Goal: Find specific page/section: Find specific page/section

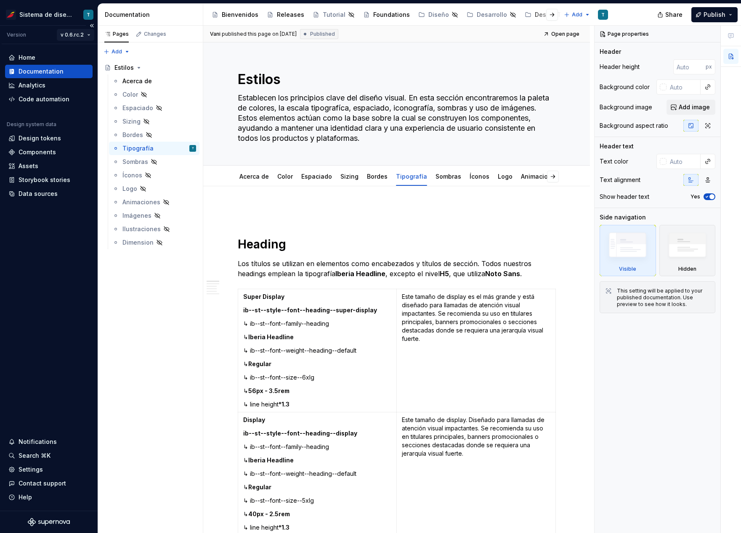
click at [78, 33] on html "Sistema de diseño Iberia T Version v 0.6.rc.2 Home Documentation Analytics Code…" at bounding box center [370, 266] width 741 height 533
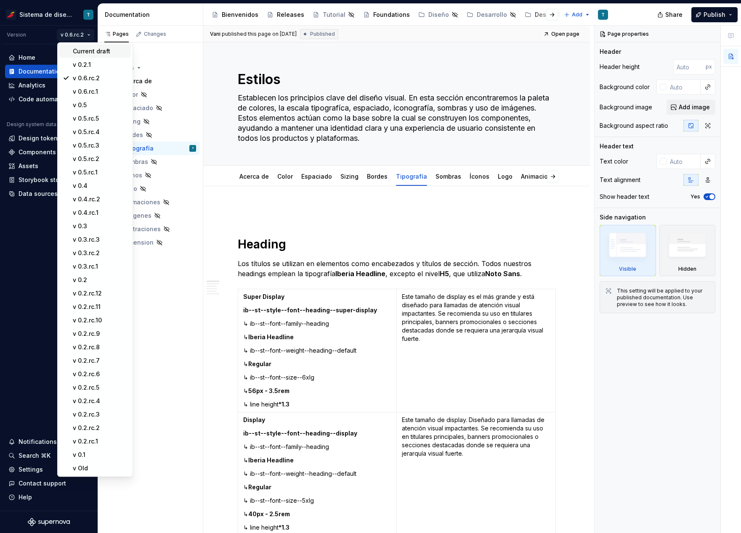
click at [86, 52] on div "Current draft" at bounding box center [100, 51] width 55 height 8
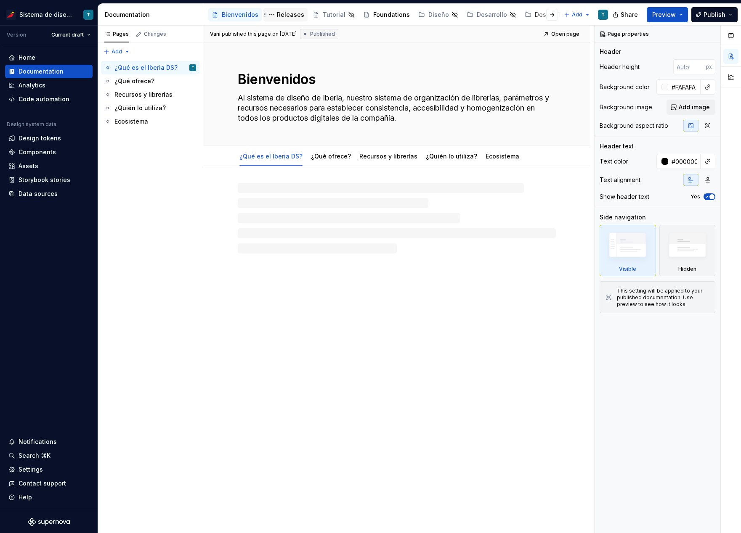
click at [281, 16] on div "Releases" at bounding box center [290, 15] width 27 height 8
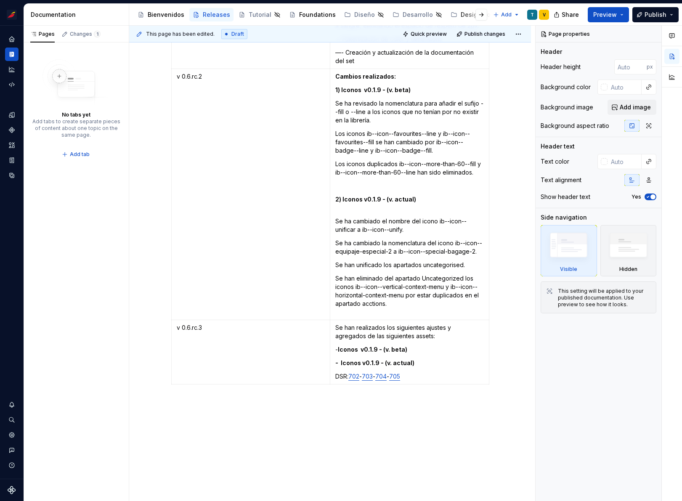
scroll to position [5284, 0]
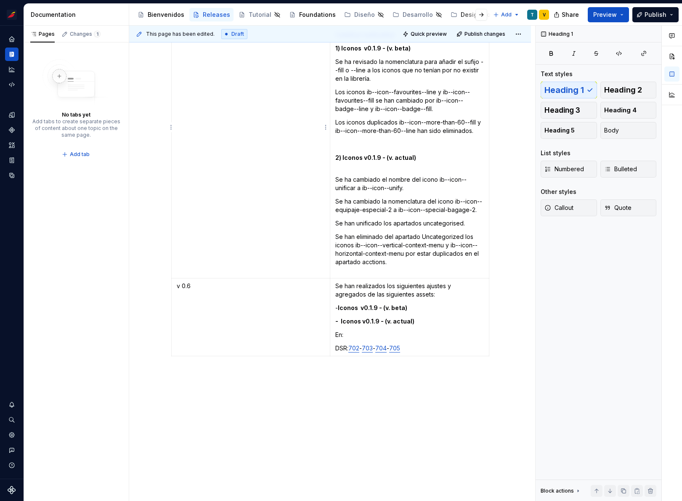
type textarea "*"
click at [241, 122] on td "v 0.6.rc.2" at bounding box center [250, 152] width 159 height 251
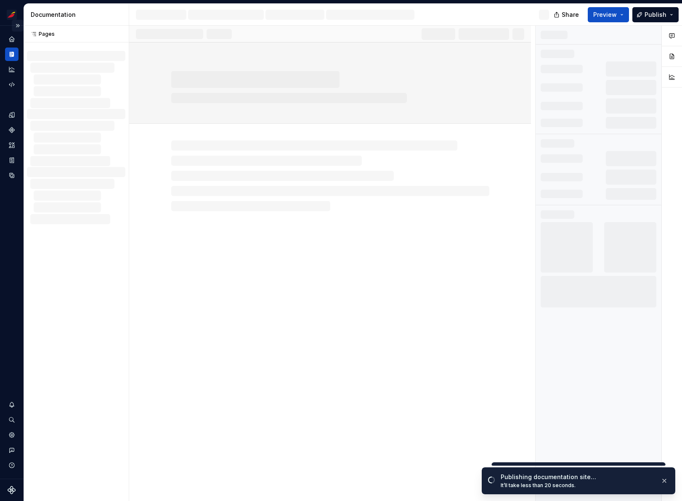
click at [19, 25] on button "Expand sidebar" at bounding box center [18, 26] width 12 height 12
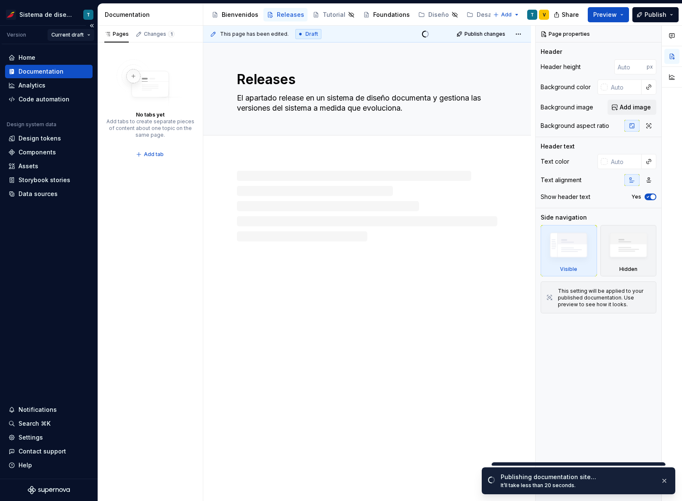
click at [76, 33] on html "Sistema de diseño Iberia T Version Current draft Home Documentation Analytics C…" at bounding box center [341, 250] width 682 height 501
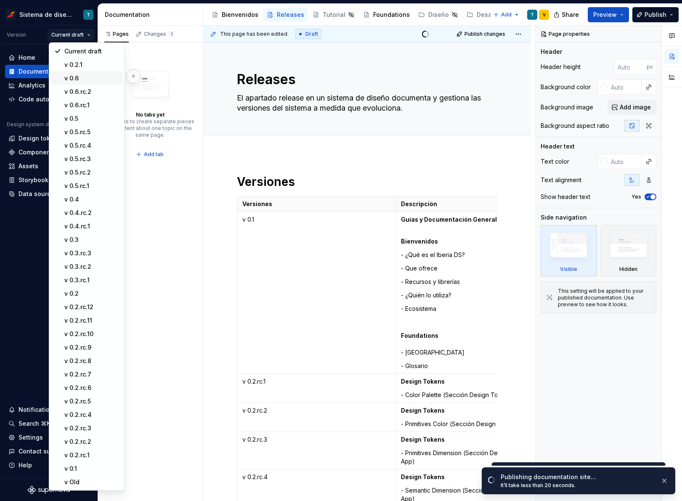
click at [76, 79] on div "v 0.6" at bounding box center [91, 78] width 55 height 8
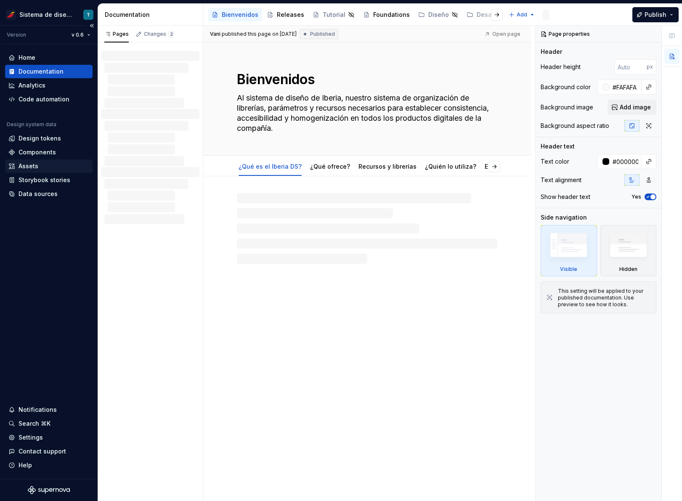
type textarea "*"
click at [51, 165] on div "Assets" at bounding box center [48, 166] width 81 height 8
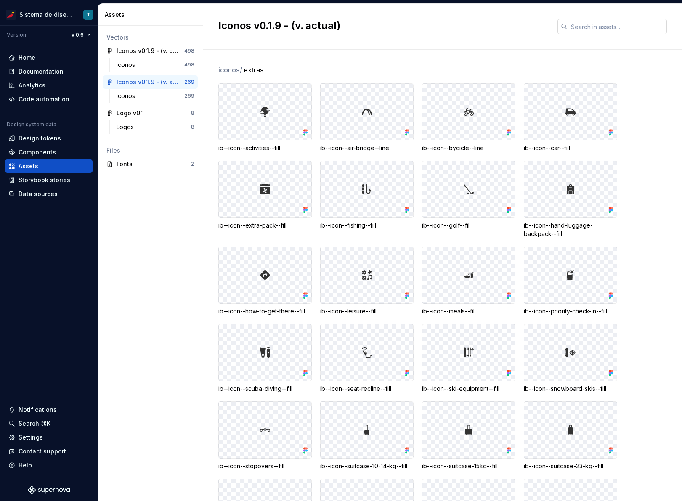
click at [607, 27] on input "text" at bounding box center [617, 26] width 99 height 15
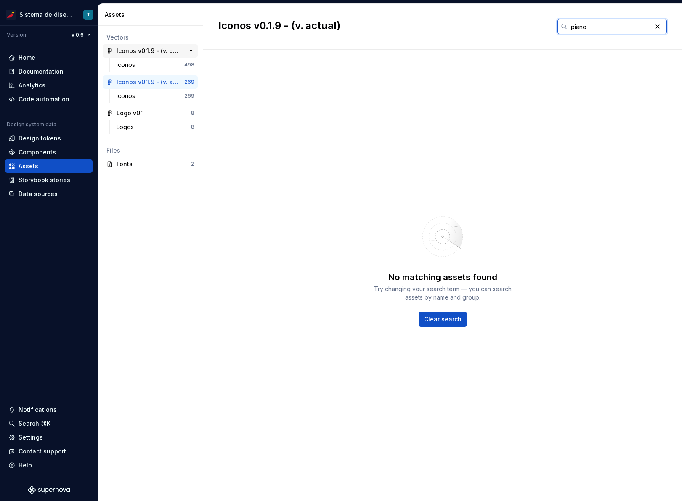
type input "piano"
click at [168, 50] on div "Iconos v0.1.9 - (v. beta)" at bounding box center [148, 51] width 63 height 8
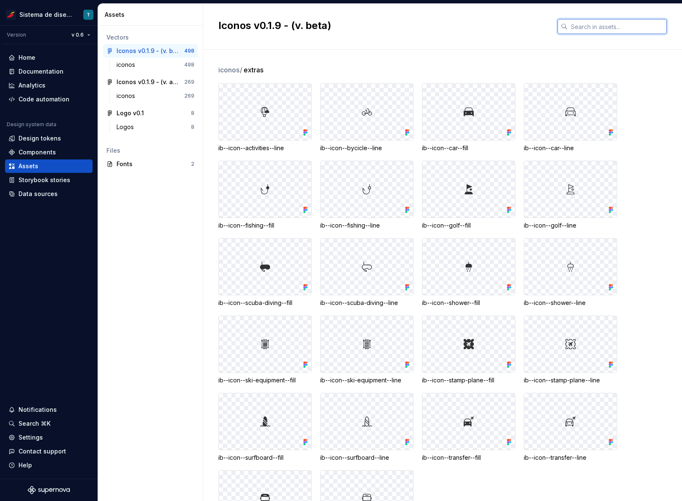
click at [601, 28] on input "text" at bounding box center [617, 26] width 99 height 15
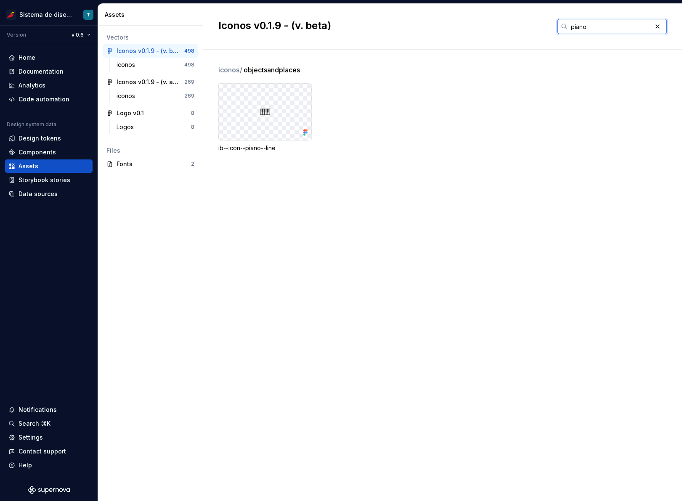
click at [583, 27] on input "piano" at bounding box center [610, 26] width 84 height 15
type input "piano"
click at [657, 25] on button "button" at bounding box center [658, 27] width 12 height 12
